Goal: Transaction & Acquisition: Book appointment/travel/reservation

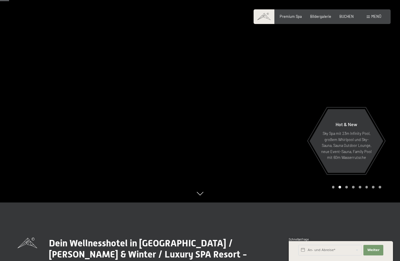
click at [376, 19] on span "Menü" at bounding box center [377, 16] width 10 height 5
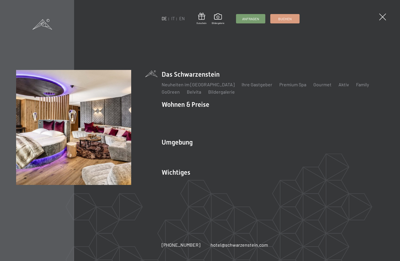
click at [224, 118] on link "Zimmer & Preise" at bounding box center [224, 115] width 34 height 6
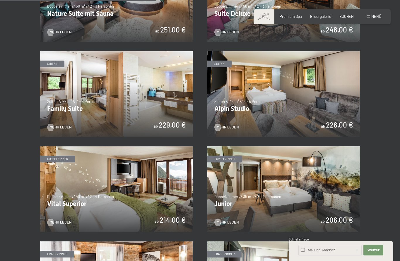
scroll to position [547, 0]
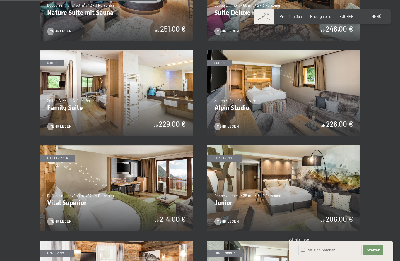
click at [60, 180] on img at bounding box center [116, 189] width 153 height 86
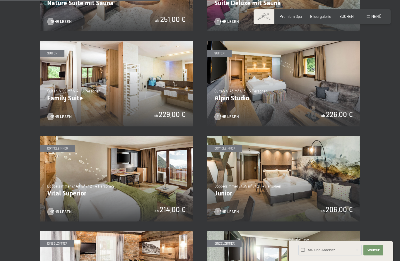
scroll to position [571, 0]
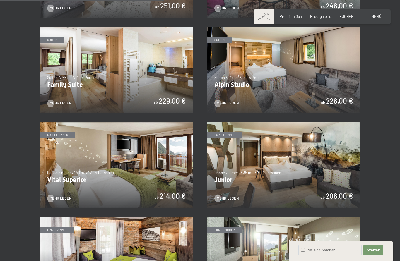
click at [308, 164] on img at bounding box center [284, 166] width 153 height 86
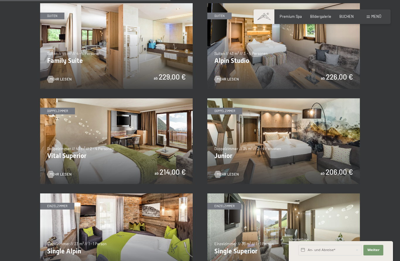
scroll to position [595, 0]
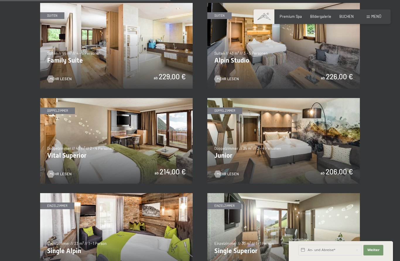
click at [167, 155] on img at bounding box center [116, 141] width 153 height 86
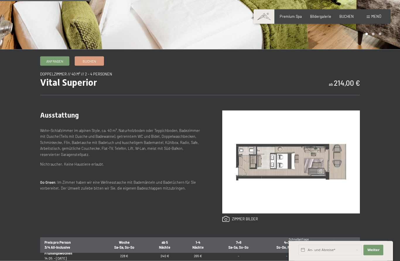
scroll to position [144, 0]
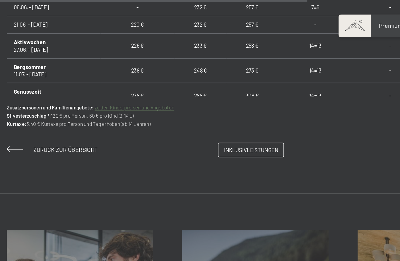
scroll to position [428, 0]
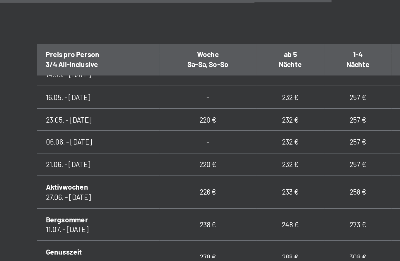
scroll to position [363, 0]
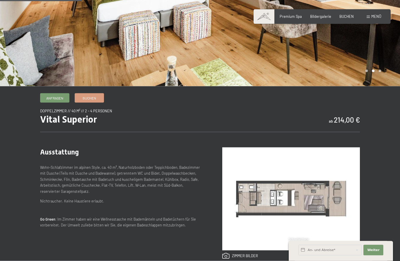
scroll to position [108, 0]
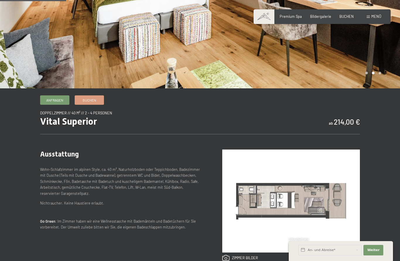
click at [370, 19] on div "Menü" at bounding box center [374, 16] width 15 height 5
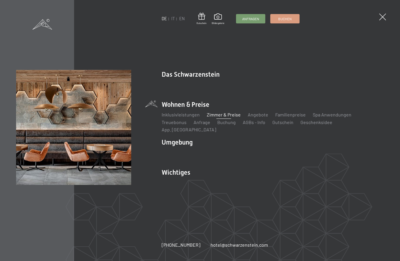
click at [263, 180] on link "Webcam & Wetter" at bounding box center [258, 183] width 37 height 6
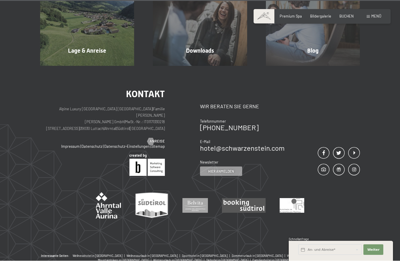
scroll to position [1602, 0]
